Goal: Use online tool/utility: Utilize a website feature to perform a specific function

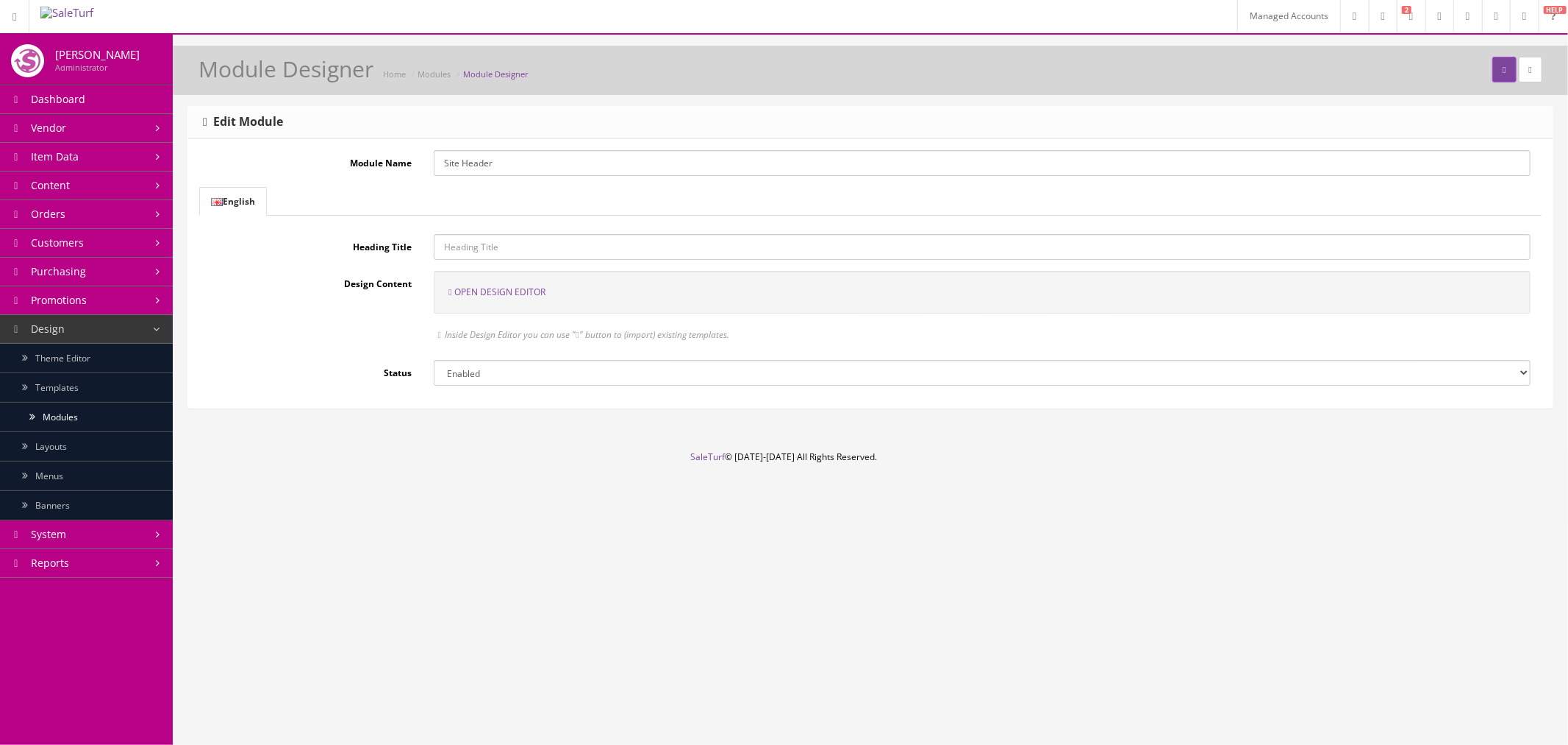
click at [540, 290] on span "Open Design Editor" at bounding box center [499, 292] width 91 height 13
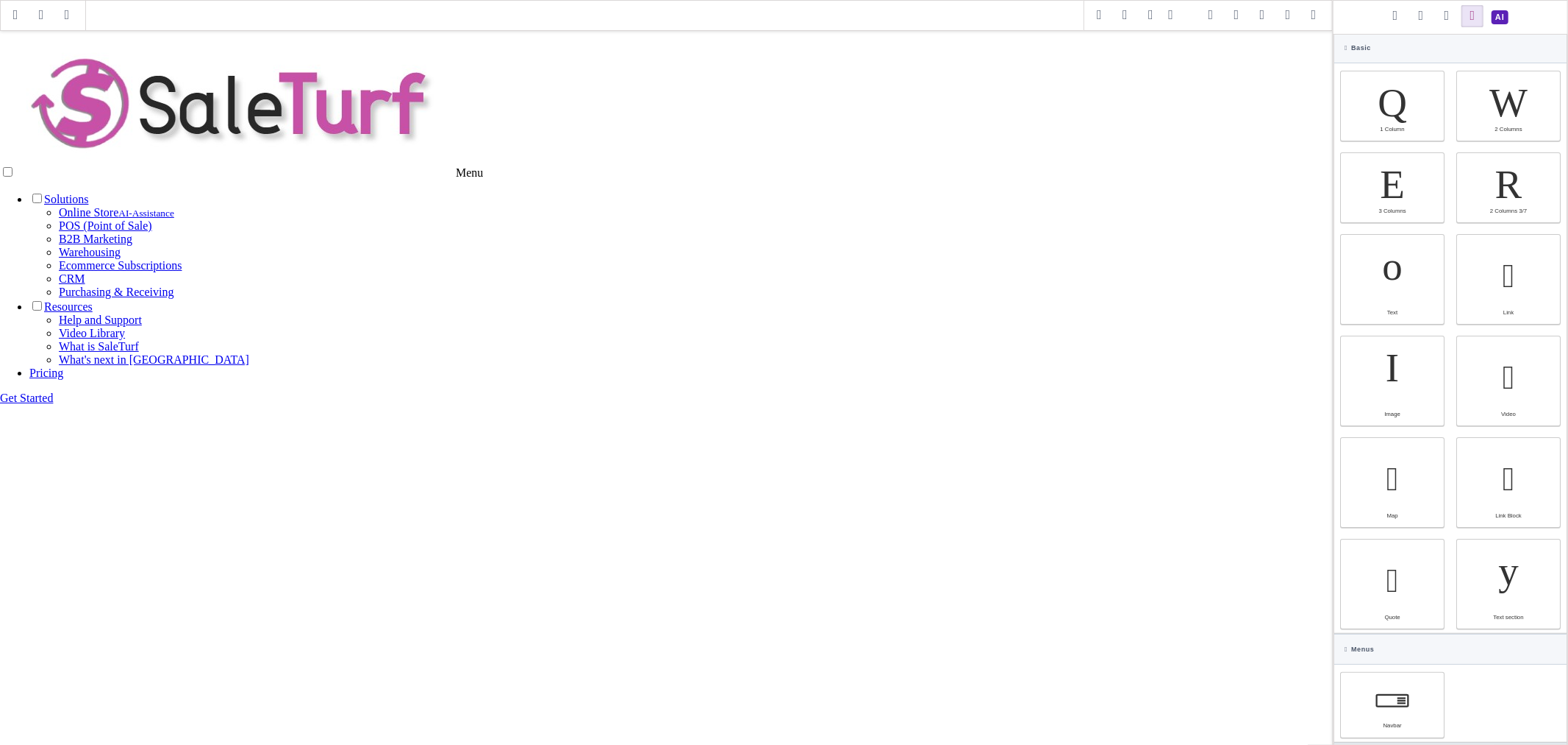
click at [1283, 18] on span at bounding box center [1288, 16] width 22 height 22
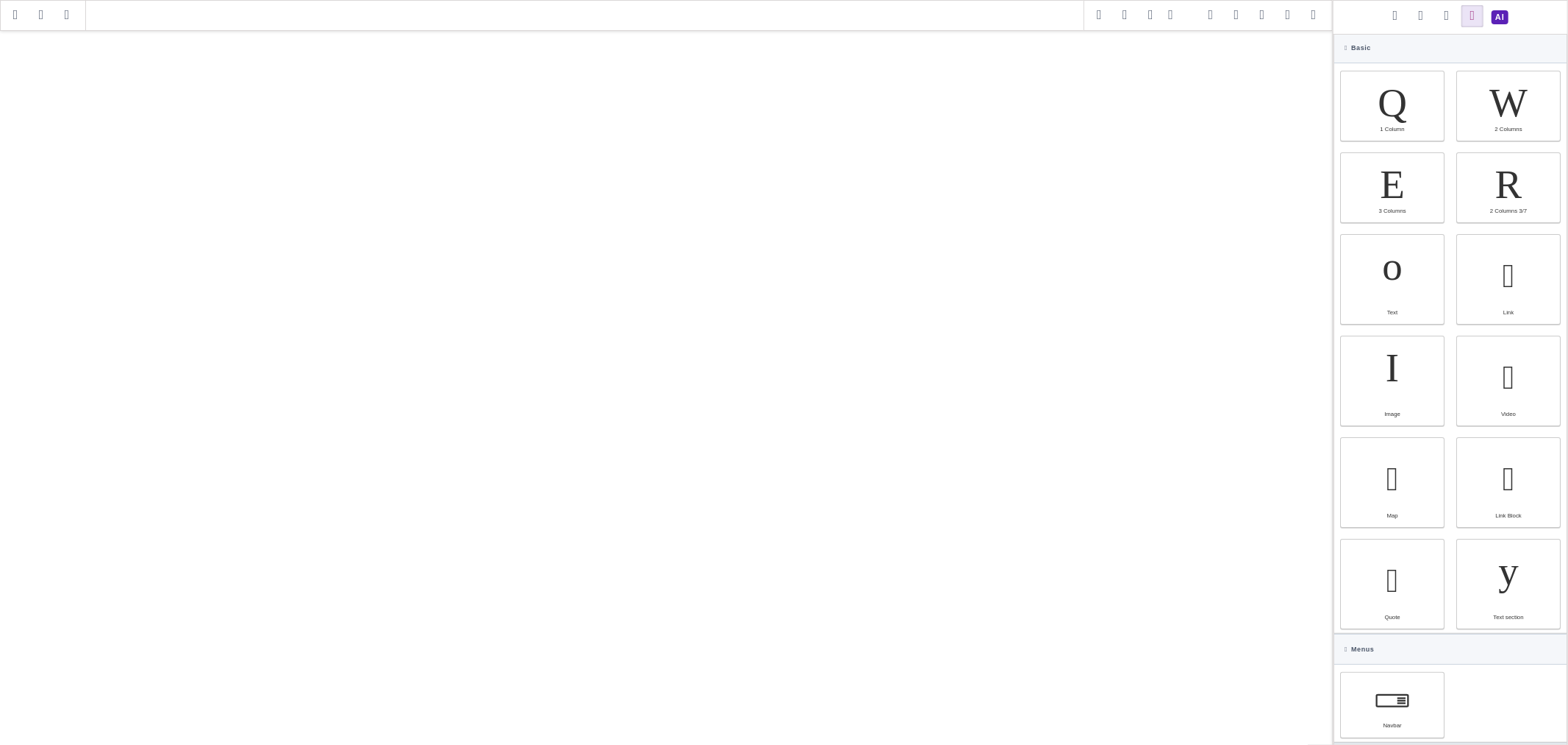
click at [1498, 20] on span at bounding box center [1500, 17] width 26 height 26
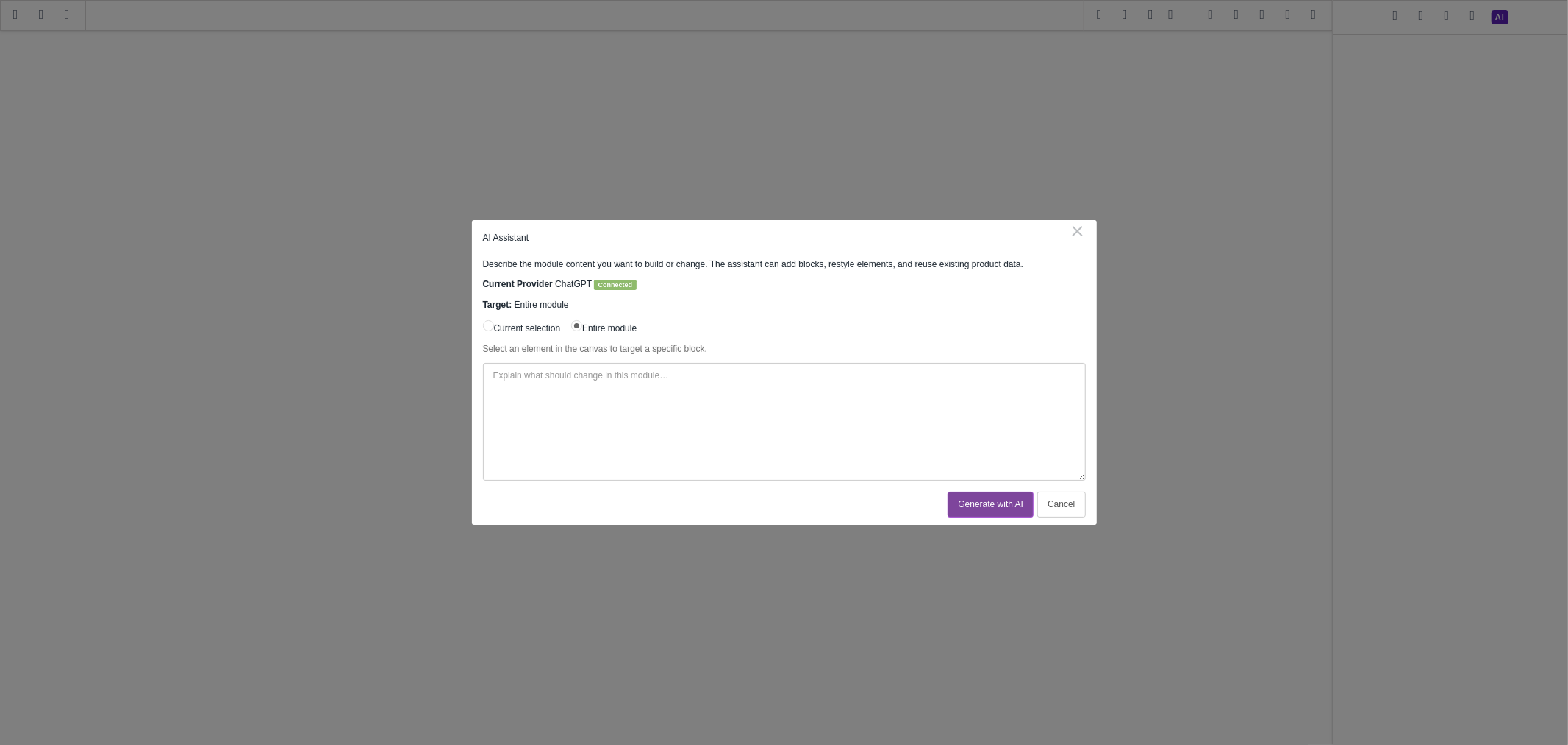
click at [752, 398] on textarea at bounding box center [784, 422] width 603 height 118
click at [738, 401] on textarea "Create me a stunning new header with links to" at bounding box center [784, 422] width 603 height 118
paste textarea "<ul class="st-menu-list"><li class="has-sub"><input type="checkbox" id="sub-sol…"
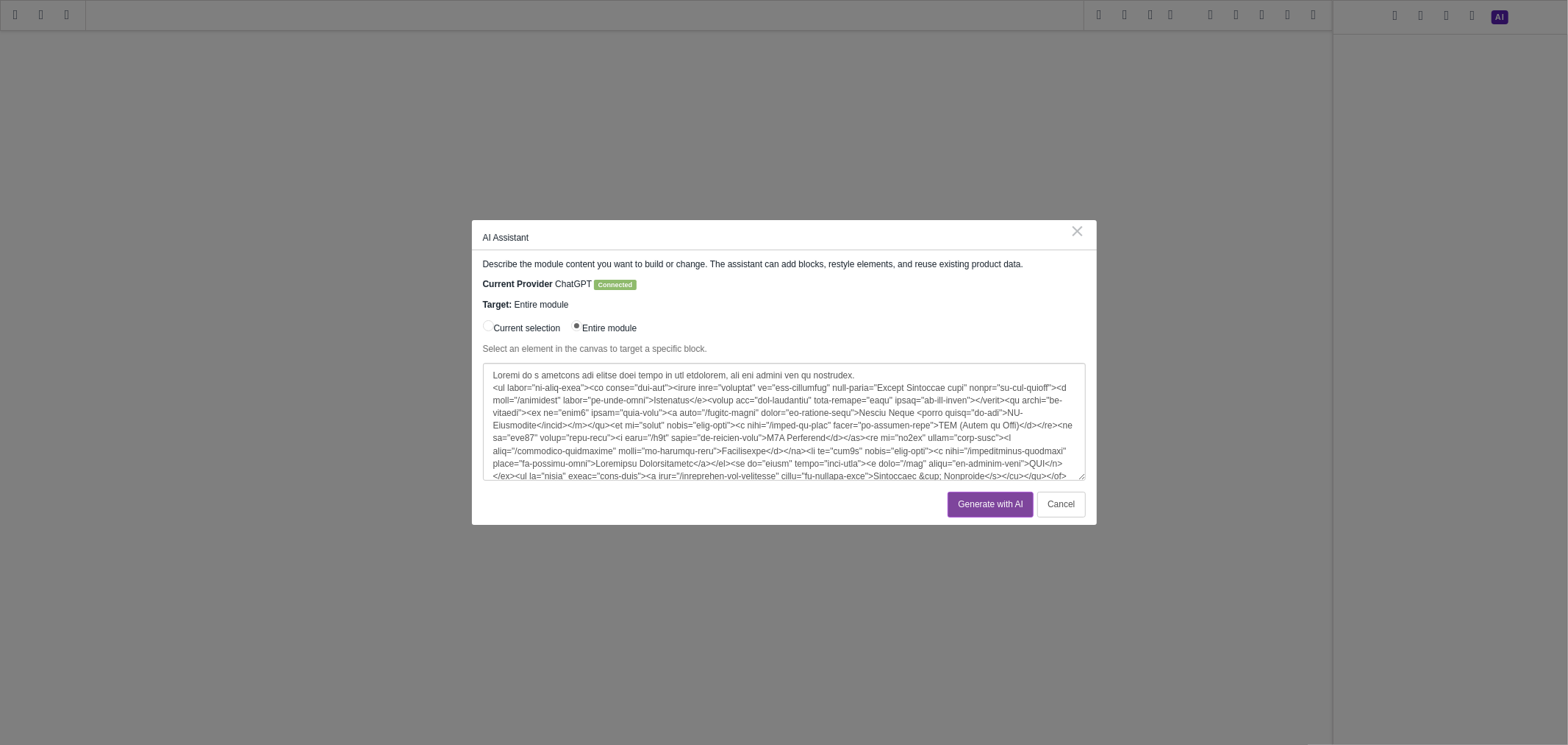
click at [627, 373] on textarea at bounding box center [784, 422] width 603 height 118
click at [877, 375] on textarea at bounding box center [784, 422] width 603 height 118
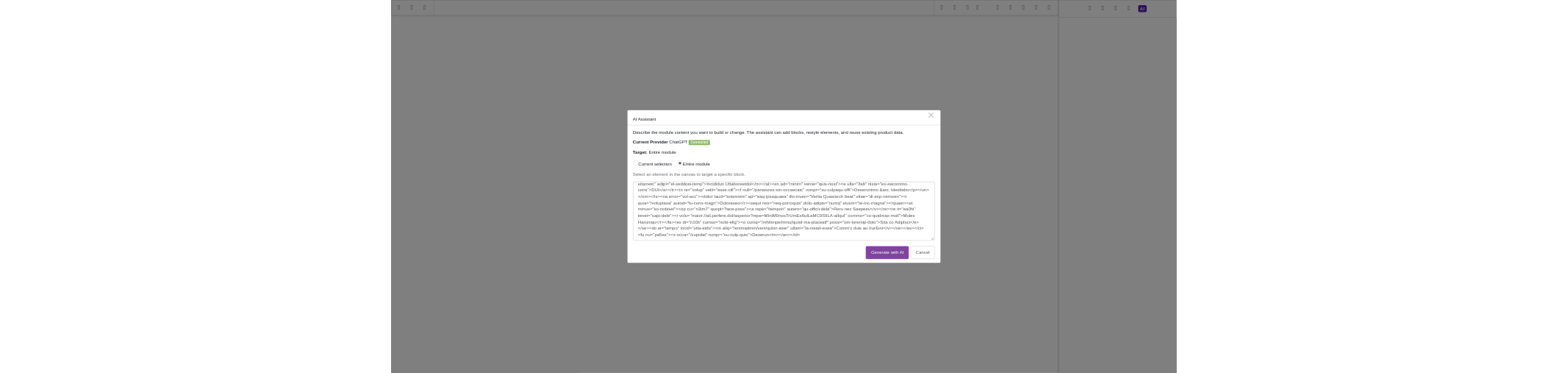
scroll to position [97, 0]
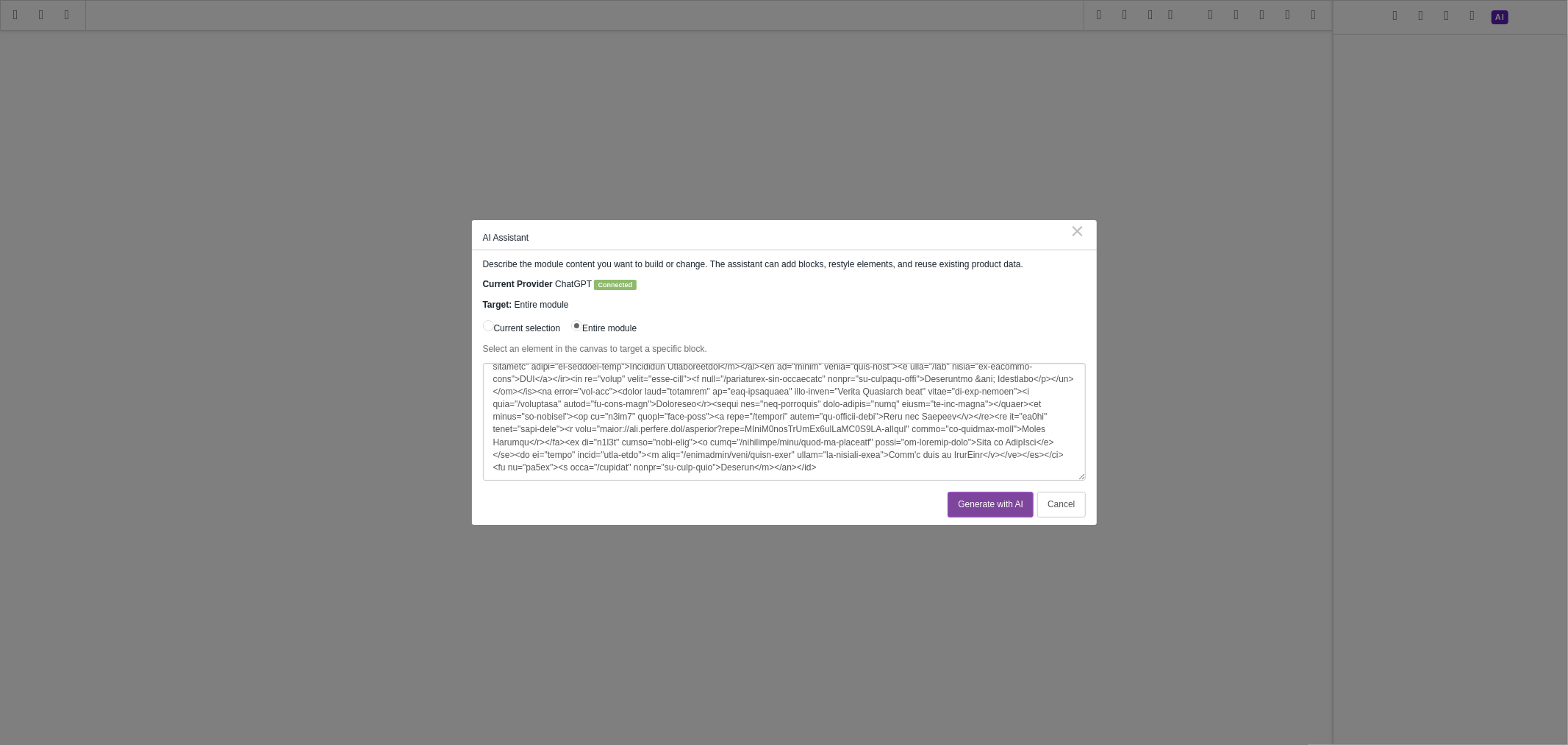
type textarea "Create me a stunning new header with with links to the following. The layout do…"
click at [991, 501] on button "Generate with AI" at bounding box center [991, 504] width 86 height 26
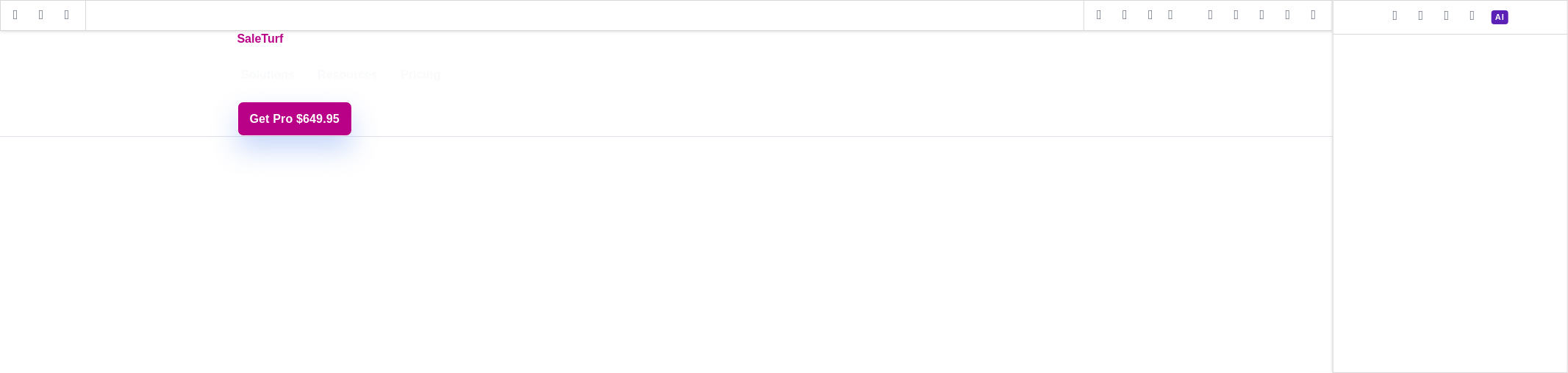
drag, startPoint x: 1290, startPoint y: 16, endPoint x: 854, endPoint y: 30, distance: 436.2
click at [1290, 16] on span at bounding box center [1288, 16] width 22 height 22
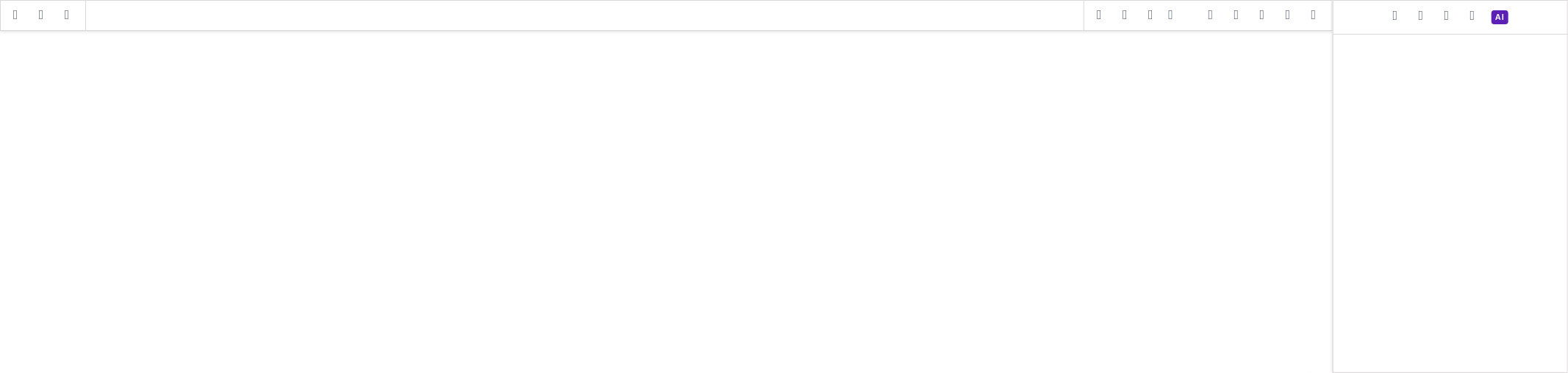
click at [1496, 17] on span at bounding box center [1500, 17] width 26 height 26
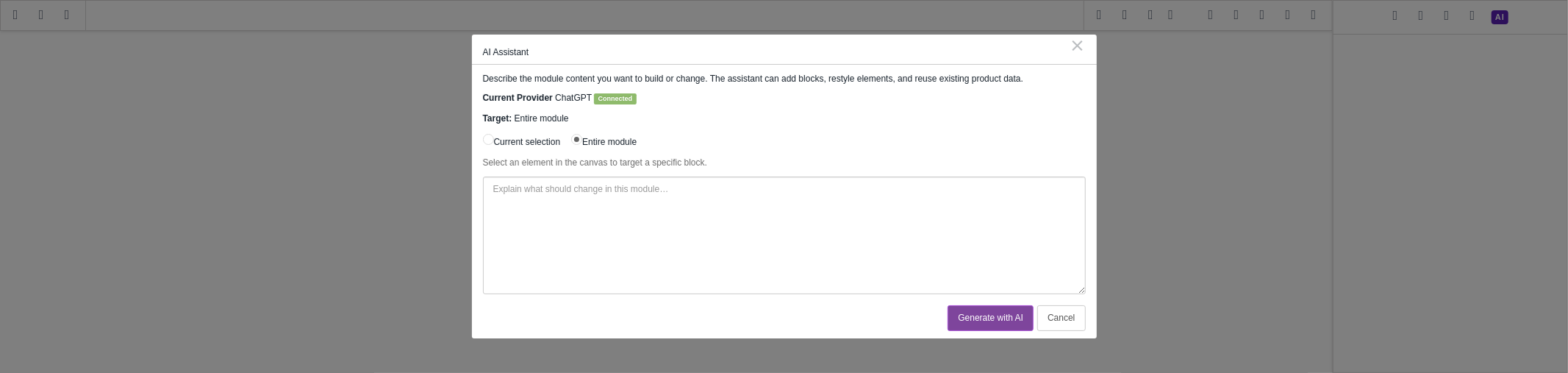
click at [700, 208] on textarea at bounding box center [784, 235] width 603 height 118
click at [844, 217] on textarea "Create a stunning new header for the" at bounding box center [784, 235] width 603 height 118
paste textarea "[URL][DOMAIN_NAME]"
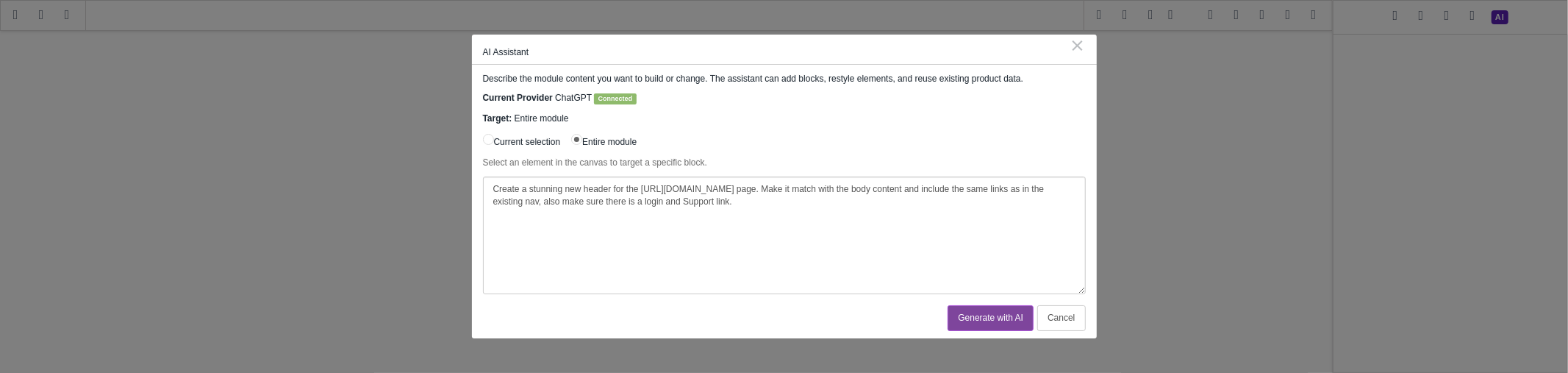
click at [821, 220] on textarea "Create a stunning new header for the [URL][DOMAIN_NAME] page. Make it match wit…" at bounding box center [784, 235] width 603 height 118
paste textarea "[URL][DOMAIN_NAME]"
type textarea "Create a stunning new header for the [URL][DOMAIN_NAME] page. Make it match wit…"
click at [987, 316] on button "Generate with AI" at bounding box center [991, 318] width 86 height 26
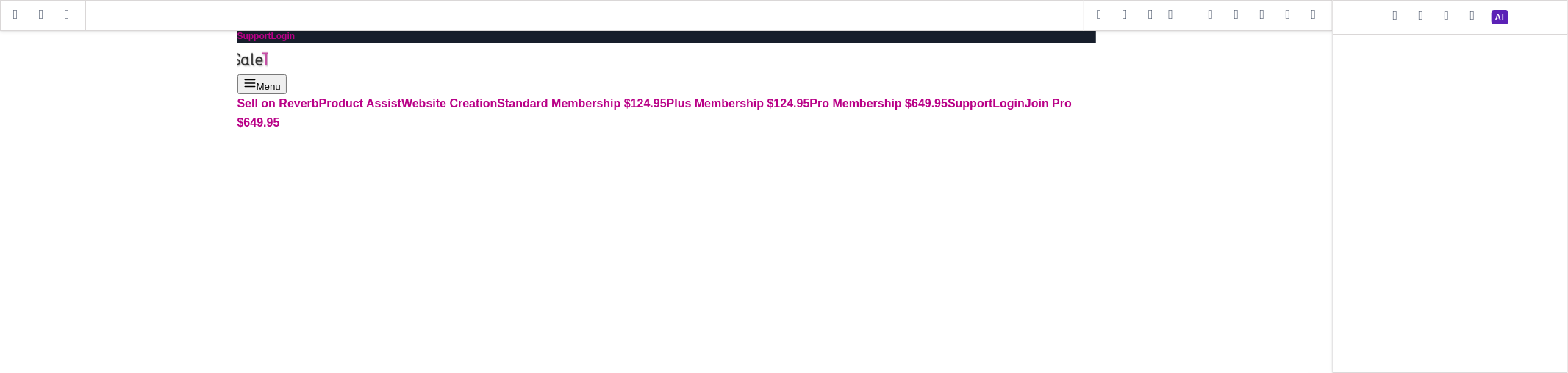
click at [1313, 16] on span at bounding box center [1314, 16] width 22 height 22
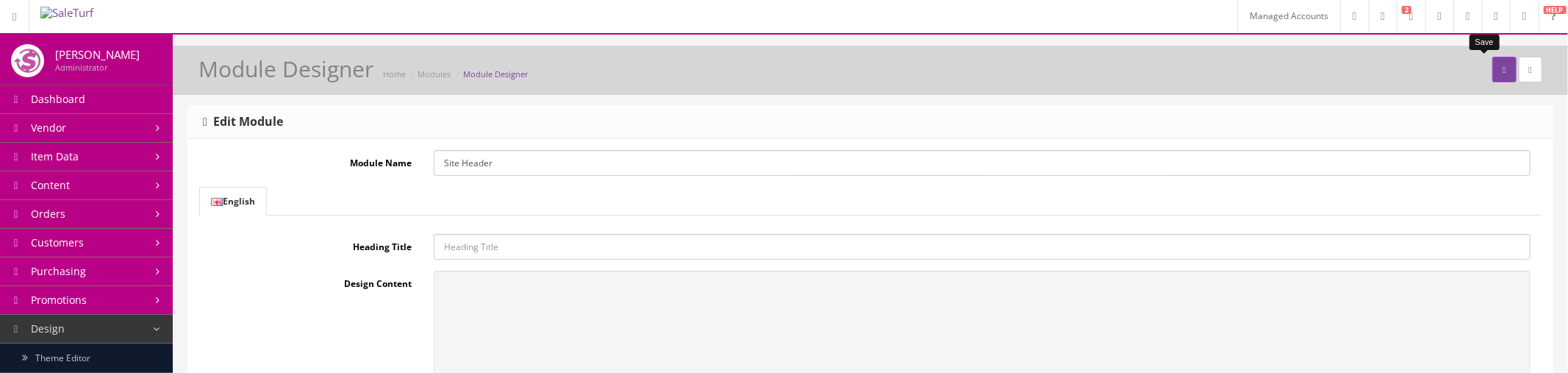
click at [1493, 70] on button "submit" at bounding box center [1505, 70] width 24 height 26
